Goal: Obtain resource: Obtain resource

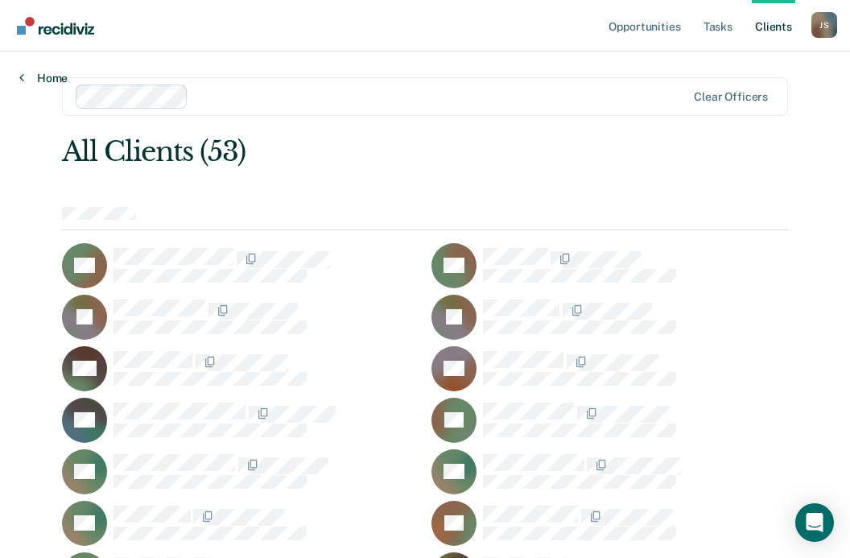
click at [38, 74] on link "Home" at bounding box center [43, 78] width 48 height 14
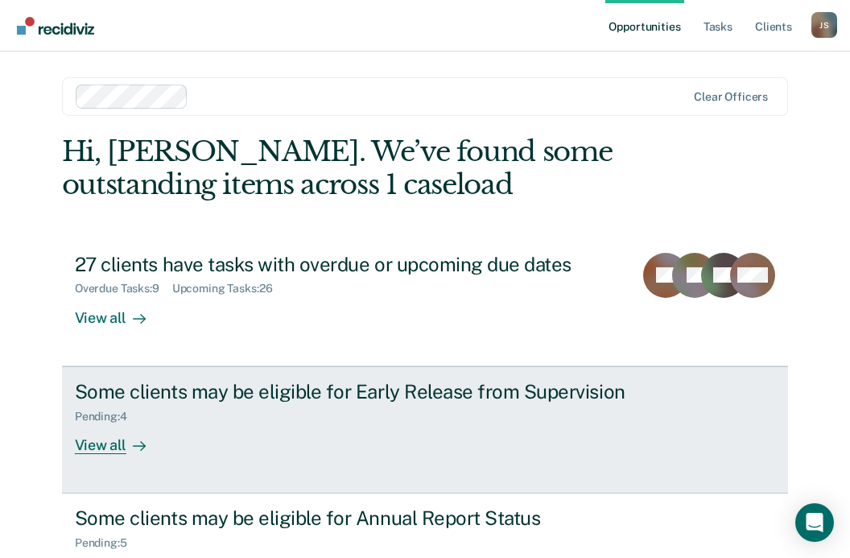
click at [479, 403] on div "Some clients may be eligible for Early Release from Supervision" at bounding box center [357, 391] width 565 height 23
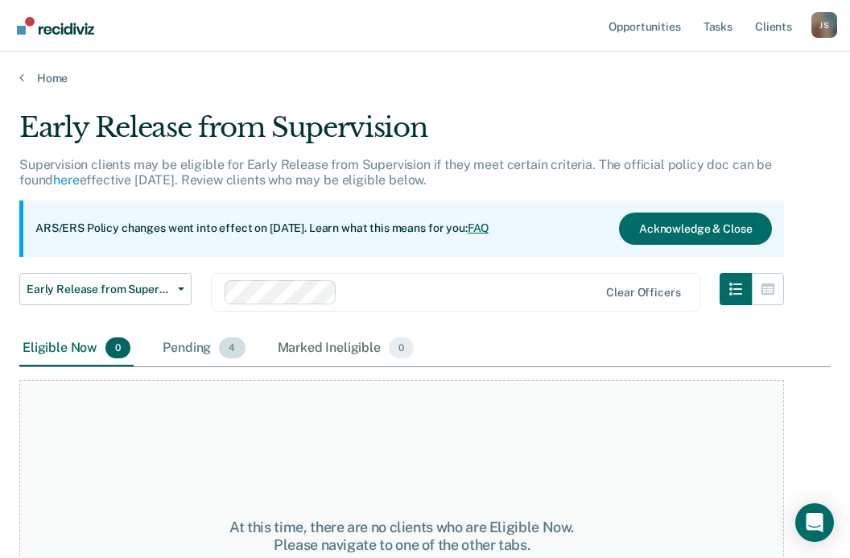
click at [190, 341] on div "Pending 4" at bounding box center [203, 348] width 89 height 35
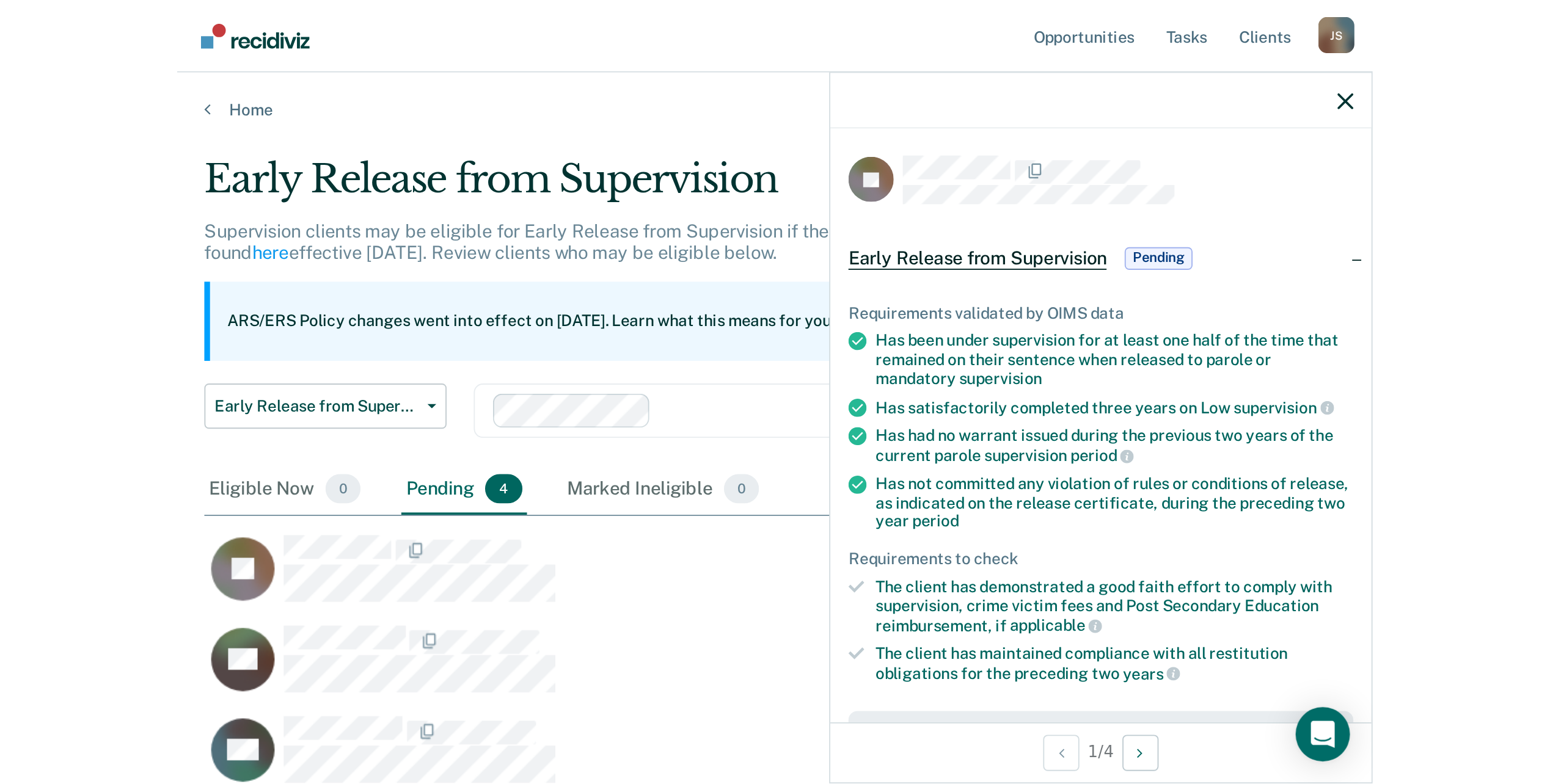
scroll to position [599, 1520]
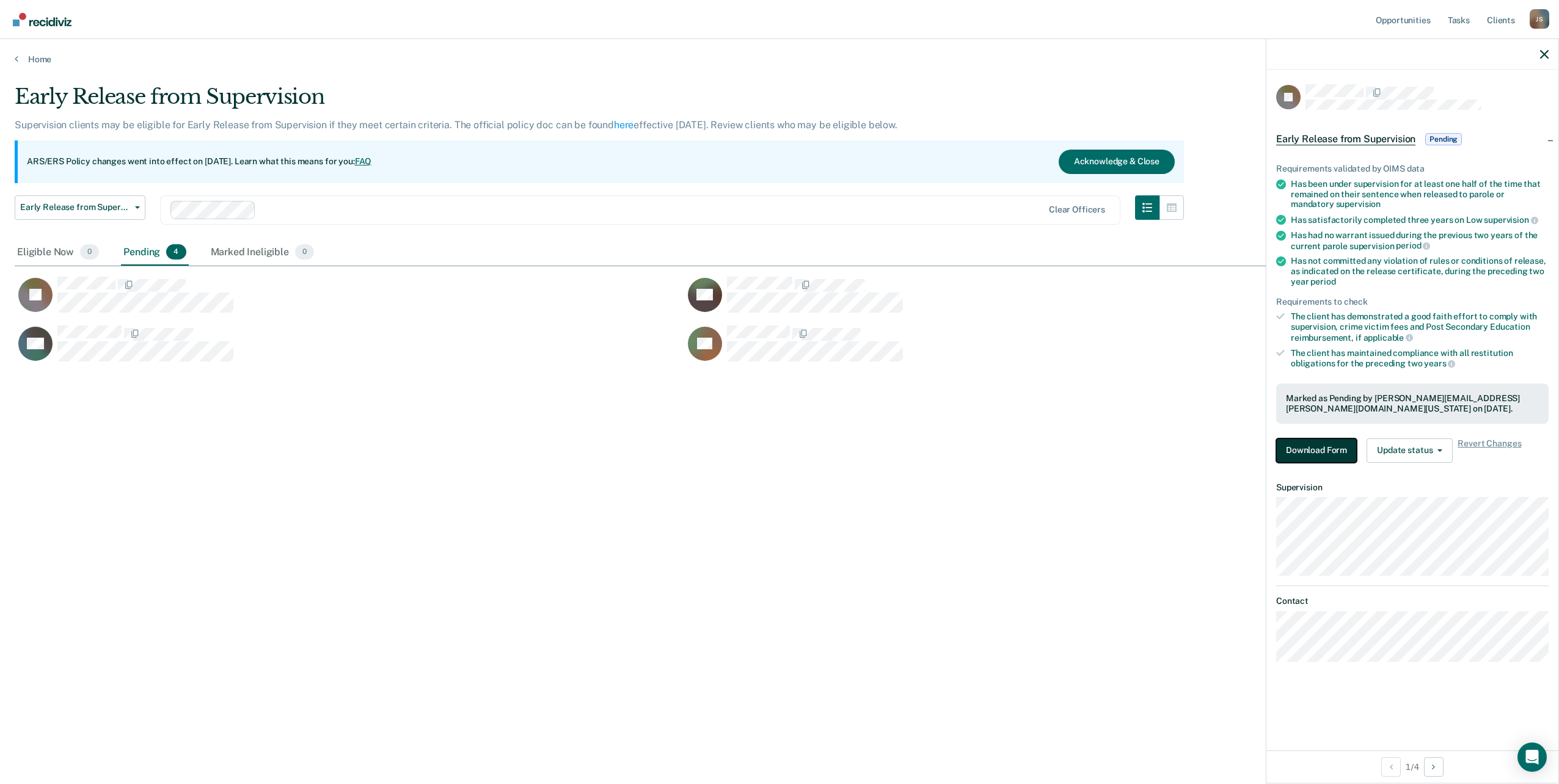
click at [653, 422] on button "Download Form" at bounding box center [1316, 450] width 80 height 24
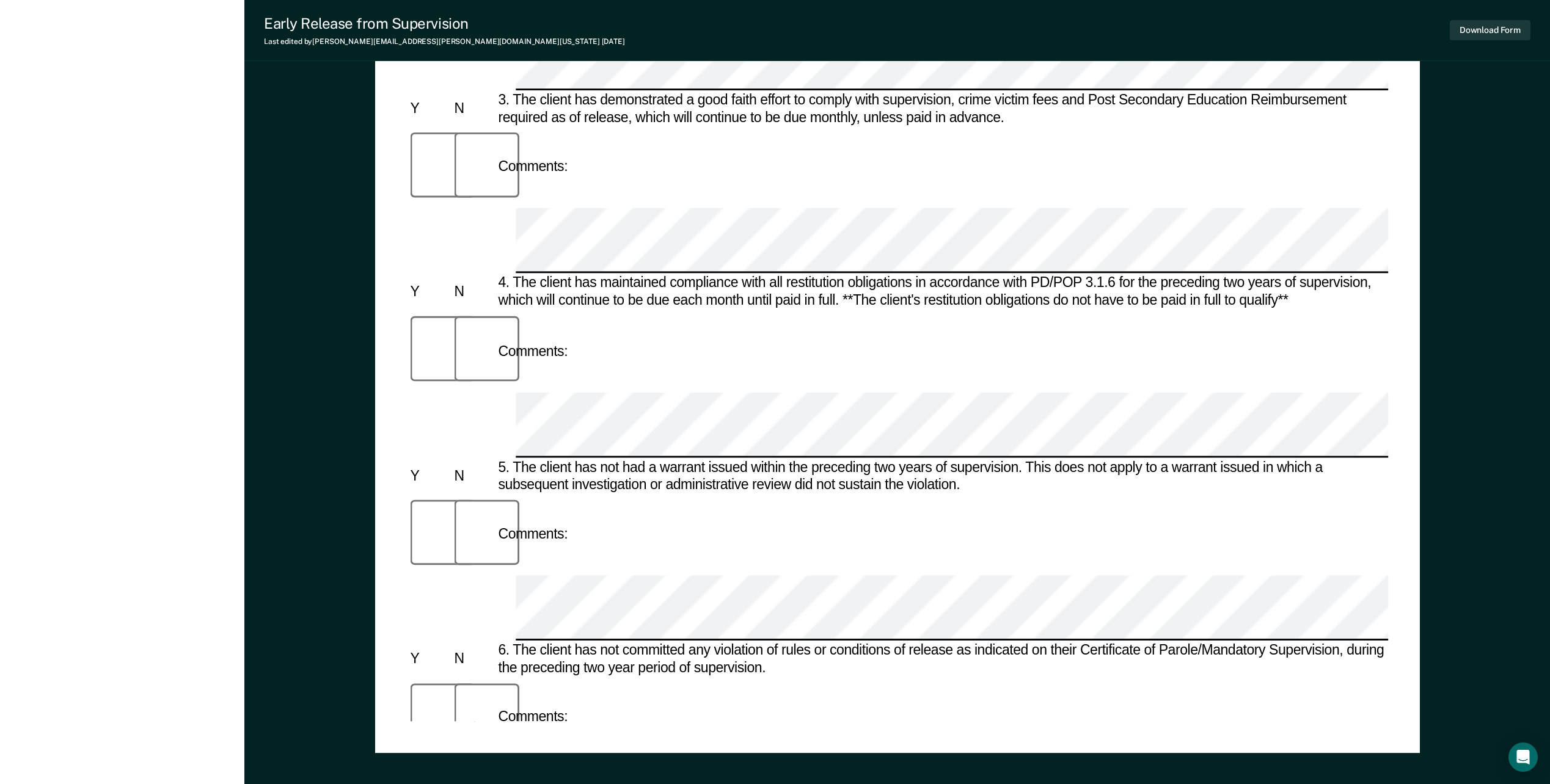
scroll to position [773, 0]
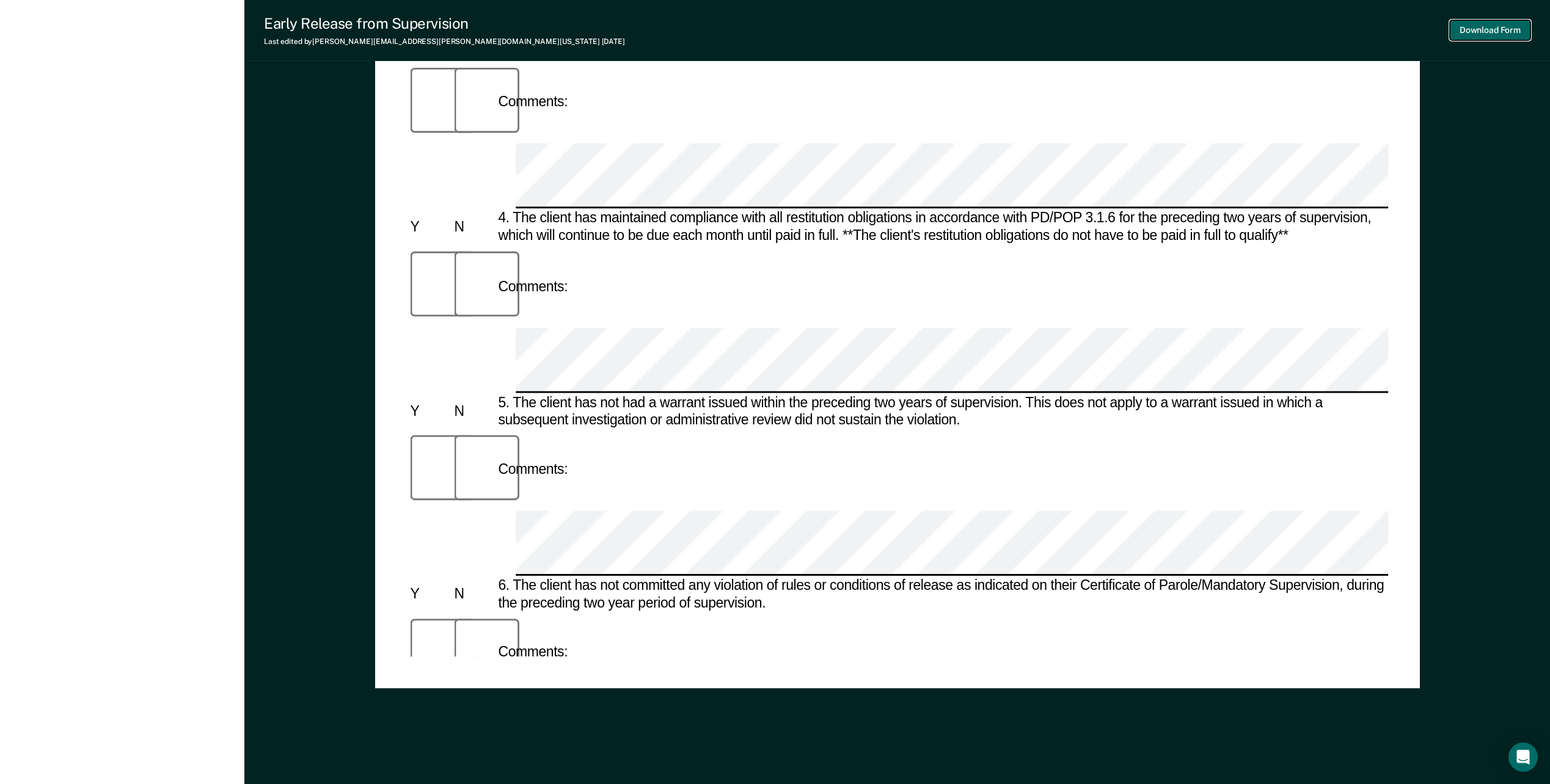
click at [653, 31] on button "Download Form" at bounding box center [1490, 30] width 80 height 20
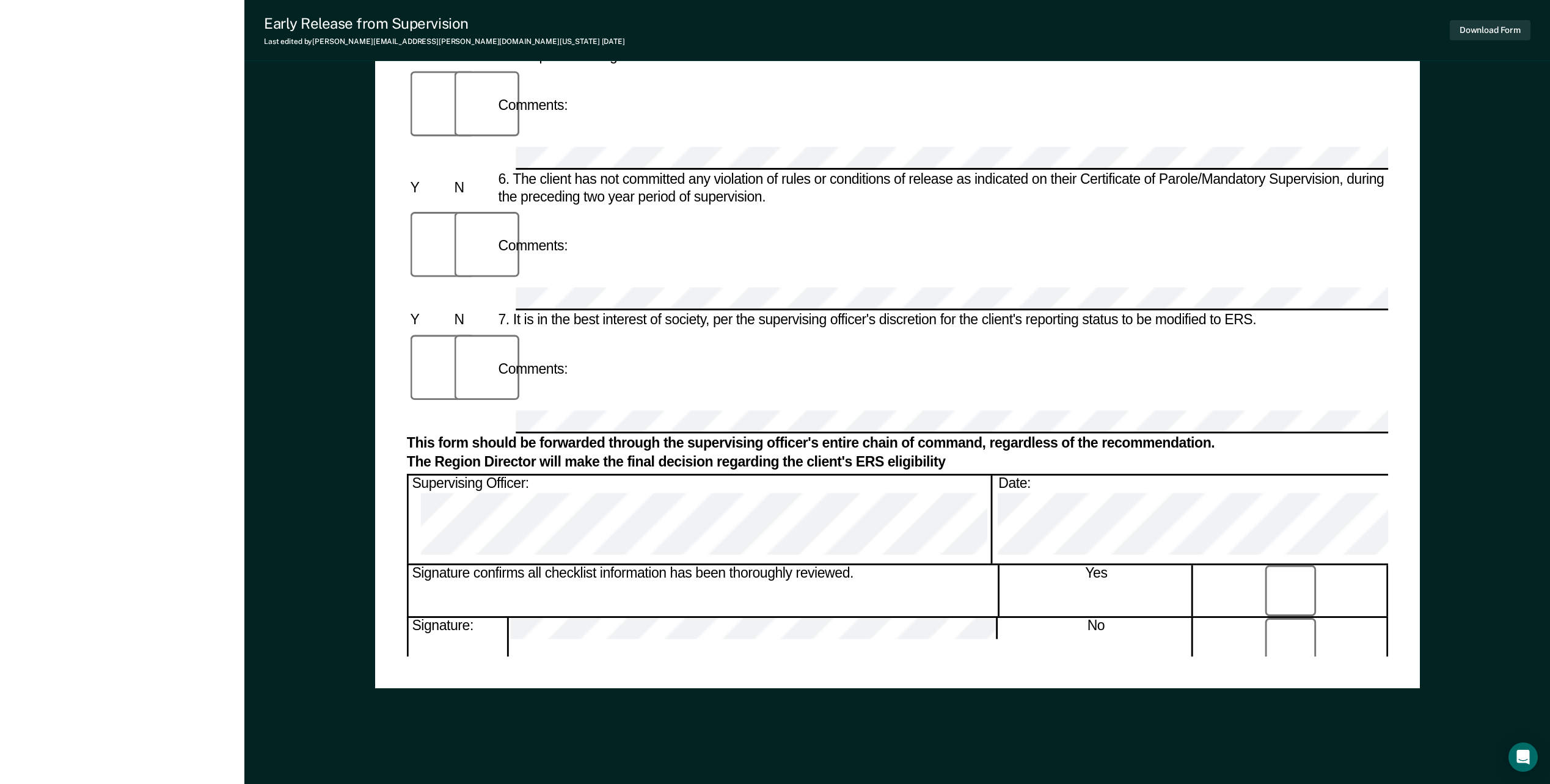
scroll to position [0, 0]
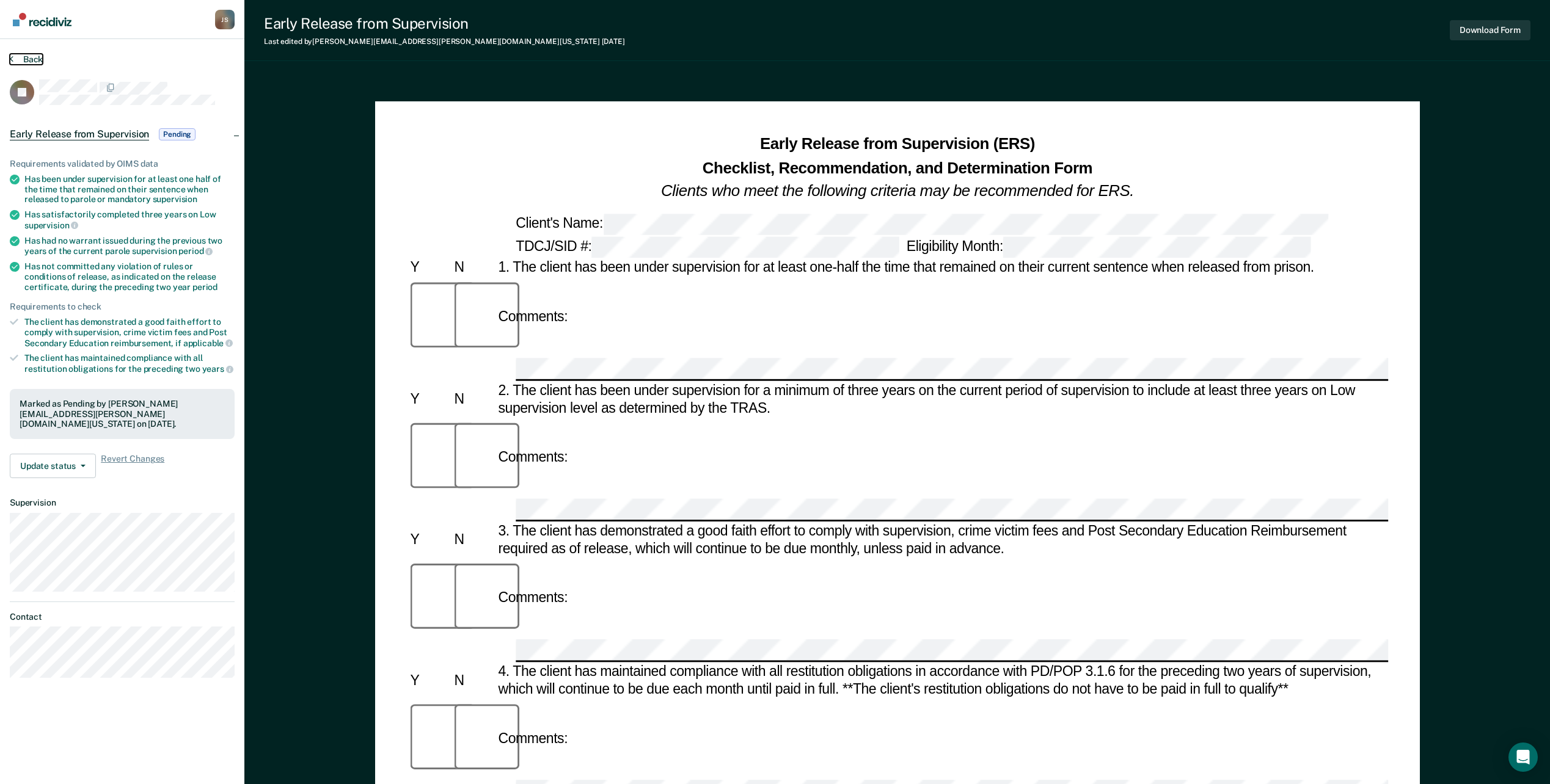
click at [39, 54] on button "Back" at bounding box center [26, 59] width 33 height 11
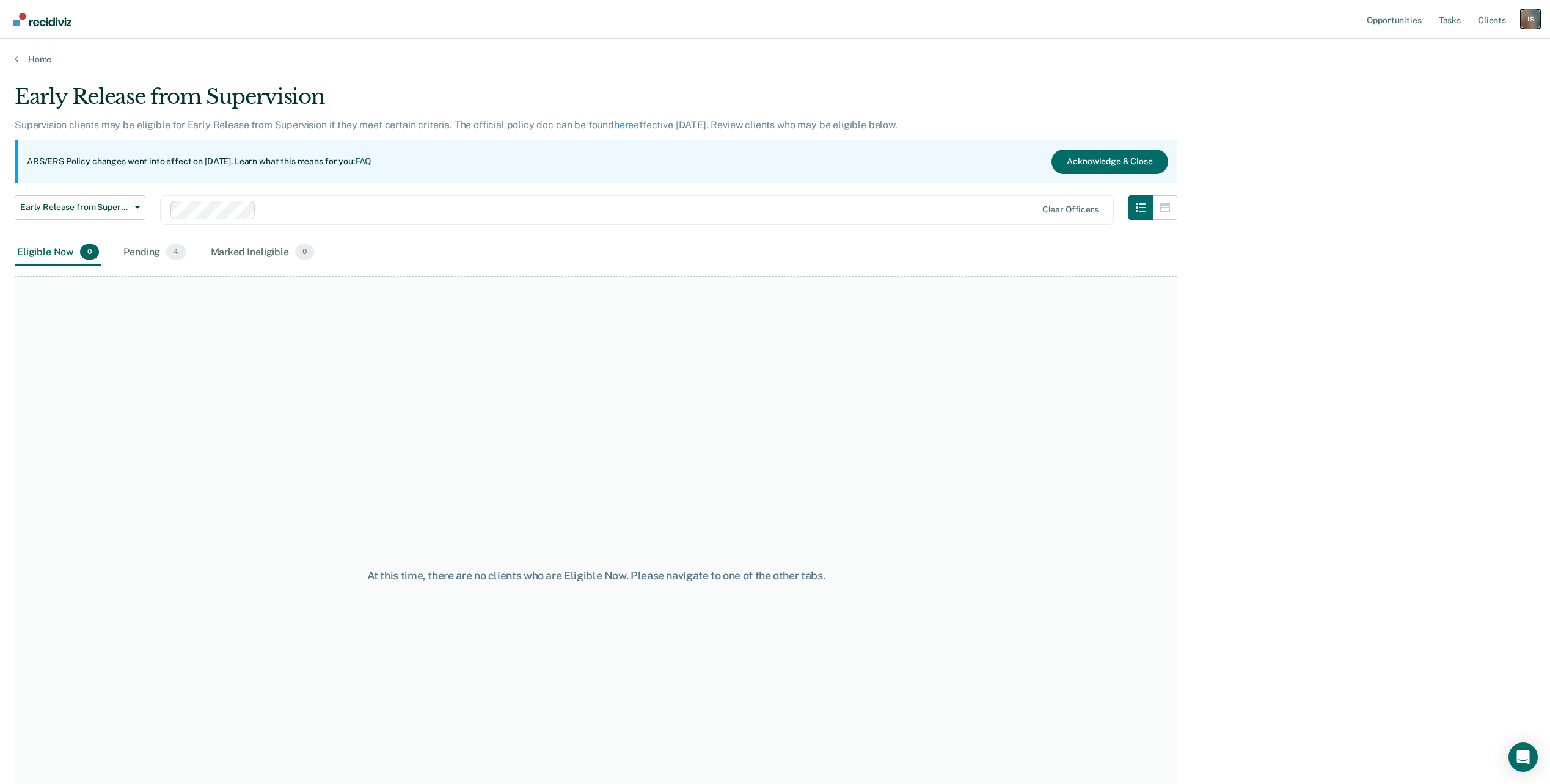
click at [653, 17] on div "J S" at bounding box center [1530, 19] width 20 height 20
click at [653, 83] on link "Log Out" at bounding box center [1481, 80] width 99 height 11
